Goal: Check status: Check status

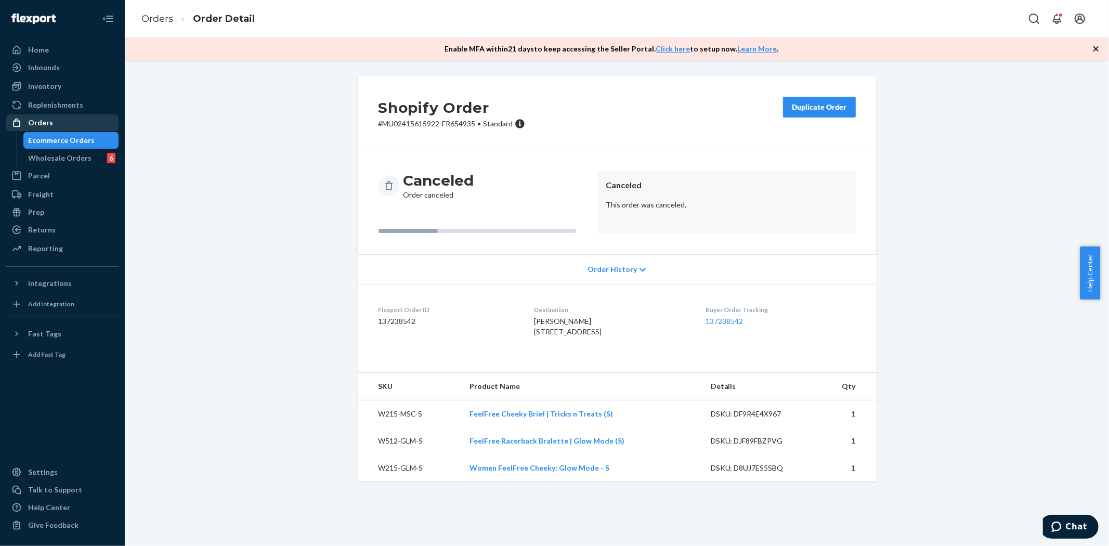
drag, startPoint x: 0, startPoint y: 0, endPoint x: 32, endPoint y: 118, distance: 122.2
click at [32, 118] on div "Orders" at bounding box center [40, 122] width 25 height 10
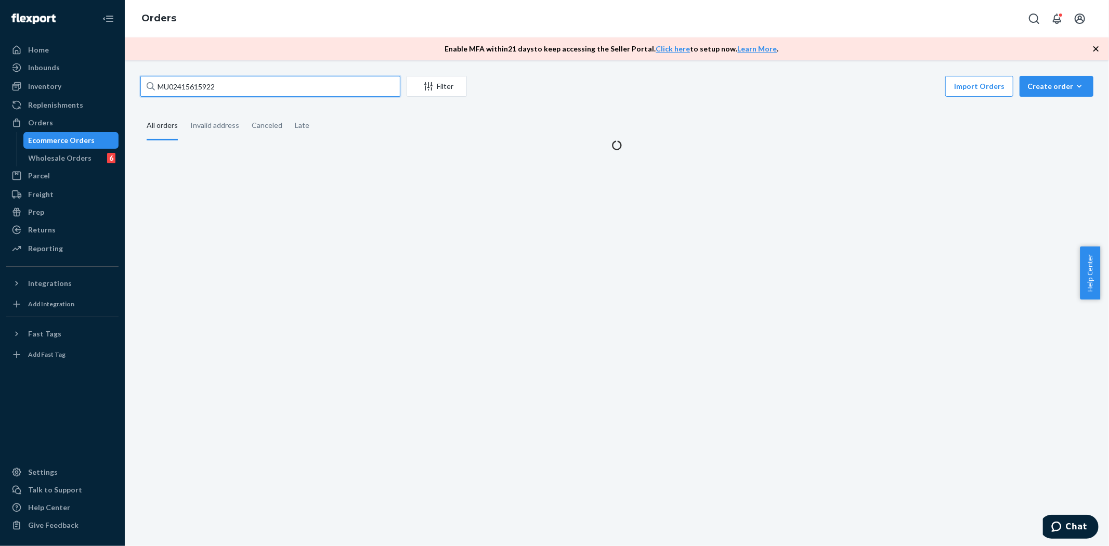
drag, startPoint x: 236, startPoint y: 89, endPoint x: 125, endPoint y: 87, distance: 111.3
click at [125, 87] on div "MU02415615922 Filter Import Orders Create order Ecommerce order Removal order A…" at bounding box center [617, 302] width 984 height 485
paste input "U007-WBS"
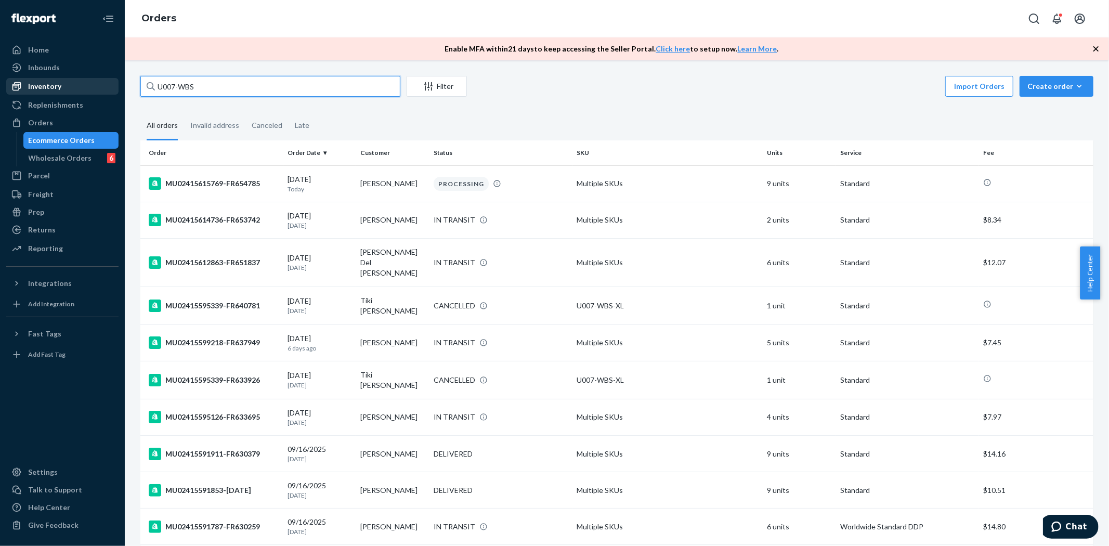
type input "U007-WBS"
click at [44, 82] on div "Inventory" at bounding box center [44, 86] width 33 height 10
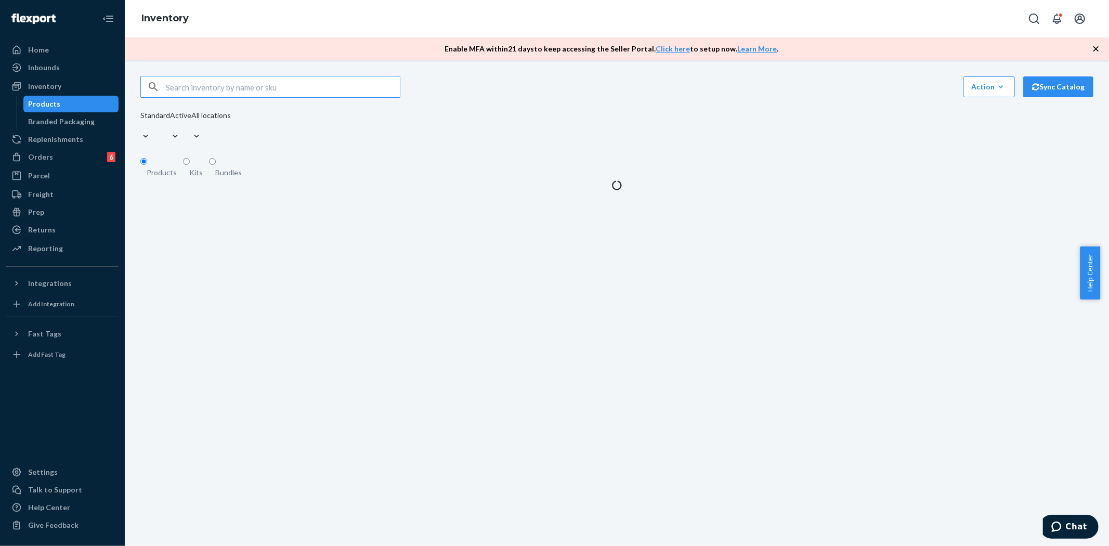
click at [214, 91] on input "text" at bounding box center [283, 86] width 234 height 21
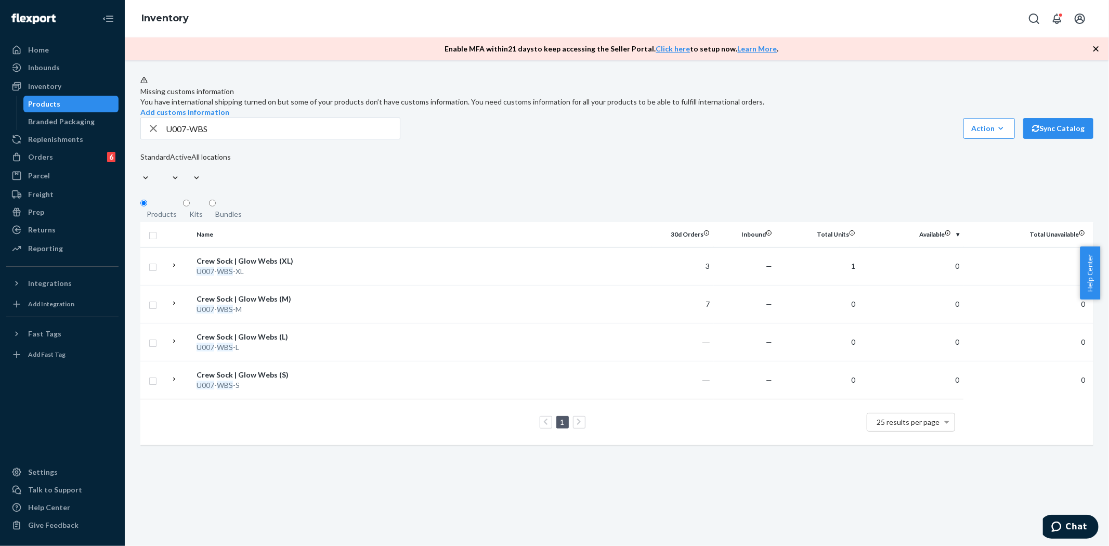
drag, startPoint x: 229, startPoint y: 155, endPoint x: 124, endPoint y: 157, distance: 105.5
click at [126, 156] on div "Missing customs information You have international shipping turned on but some …" at bounding box center [617, 302] width 984 height 485
paste input "107-UVS-XL"
type input "U107-UVS-XL"
